Goal: Task Accomplishment & Management: Use online tool/utility

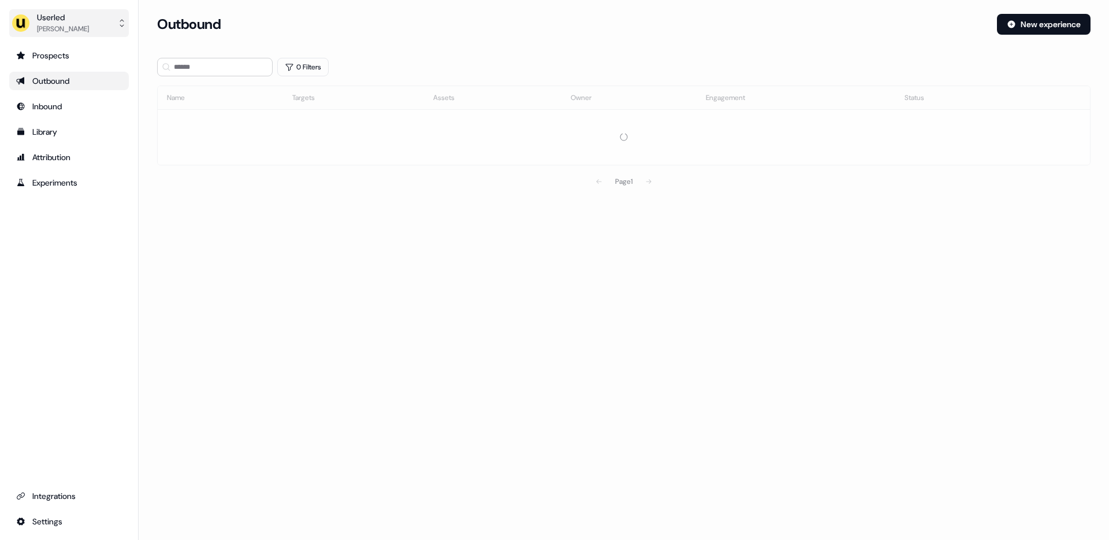
click at [93, 27] on button "Userled Tristan Saunders" at bounding box center [69, 23] width 120 height 28
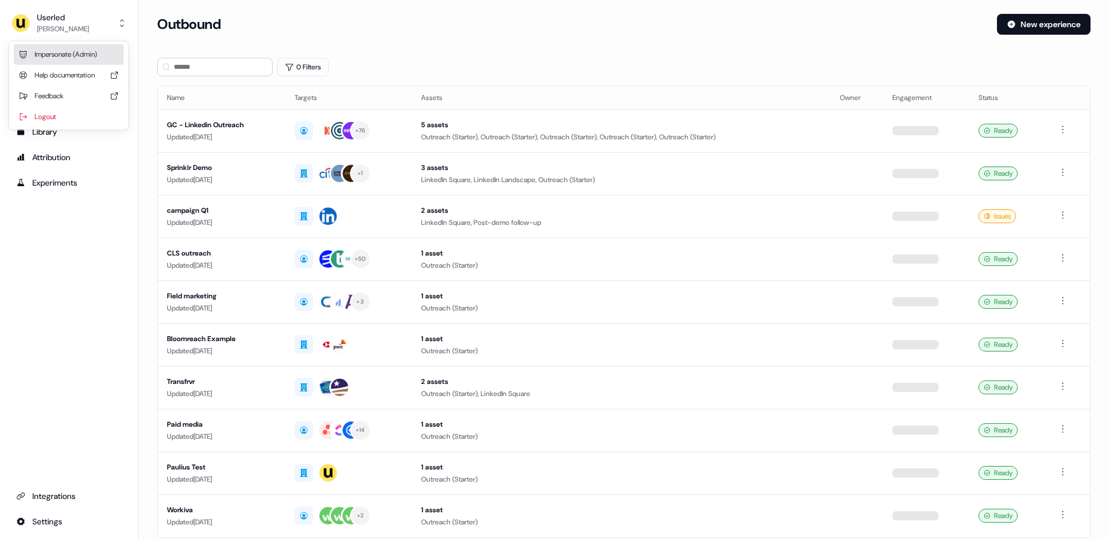
click at [75, 51] on div "Impersonate (Admin)" at bounding box center [69, 54] width 110 height 21
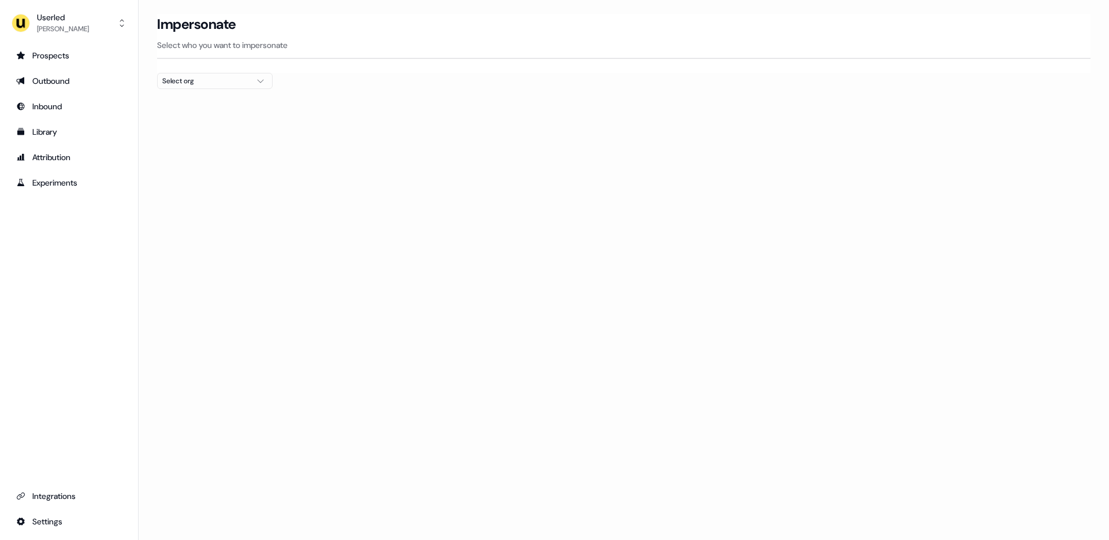
click at [229, 80] on div "Select org" at bounding box center [205, 81] width 87 height 12
type input "***"
click at [185, 127] on div "Gupshup" at bounding box center [215, 122] width 114 height 18
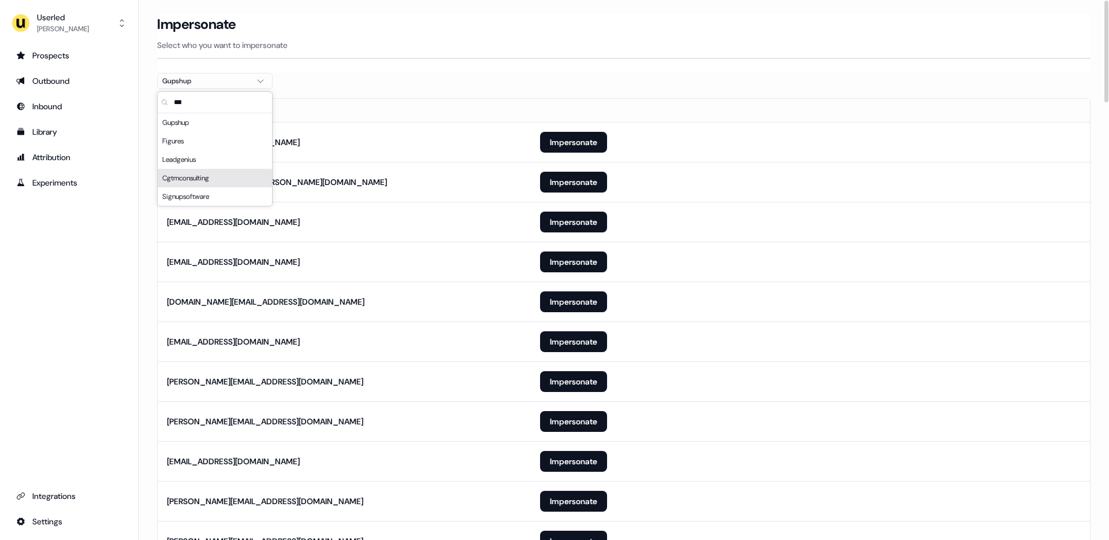
click at [138, 309] on div "Userled Tristan Saunders Prospects Outbound Inbound Library Attribution Experim…" at bounding box center [69, 270] width 139 height 540
click at [559, 377] on button "Impersonate" at bounding box center [573, 381] width 67 height 21
